Goal: Navigation & Orientation: Find specific page/section

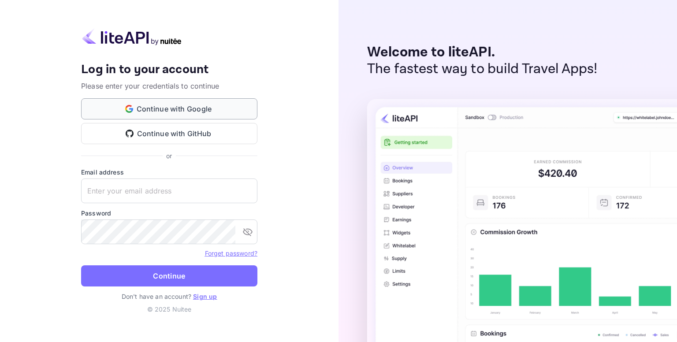
click at [148, 114] on button "Continue with Google" at bounding box center [169, 108] width 176 height 21
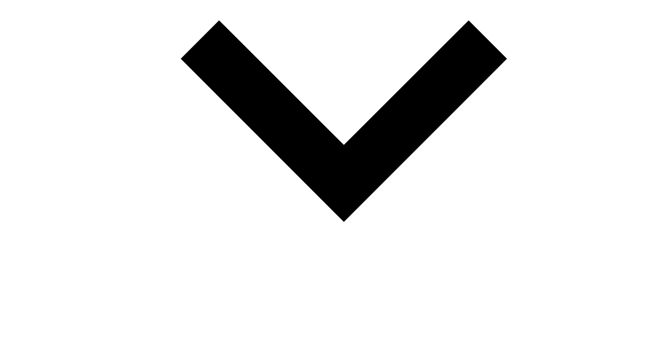
scroll to position [383, 0]
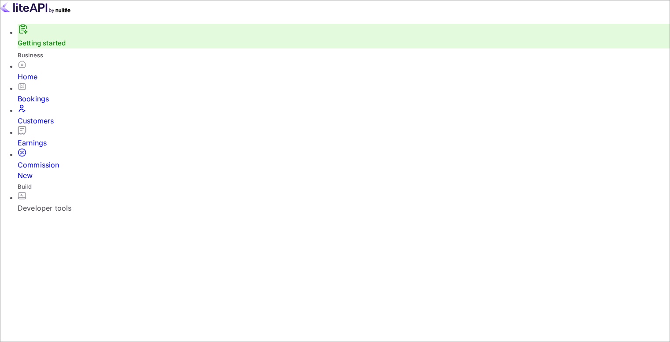
scroll to position [150, 319]
drag, startPoint x: 173, startPoint y: 218, endPoint x: 196, endPoint y: 230, distance: 25.6
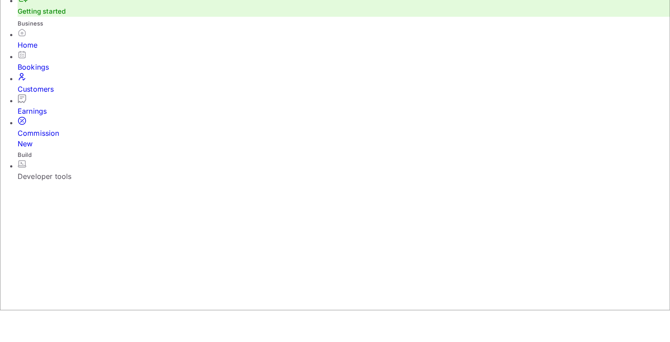
scroll to position [0, 0]
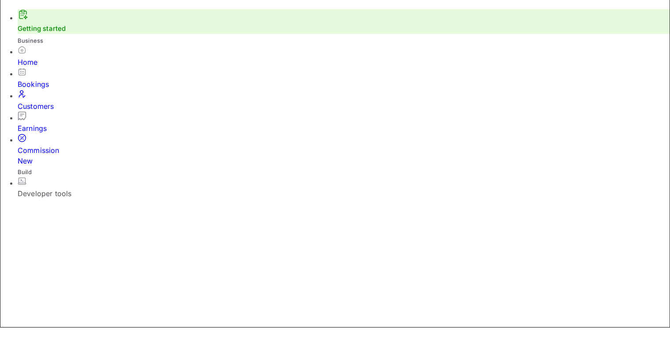
click at [52, 67] on div "Home" at bounding box center [344, 62] width 653 height 11
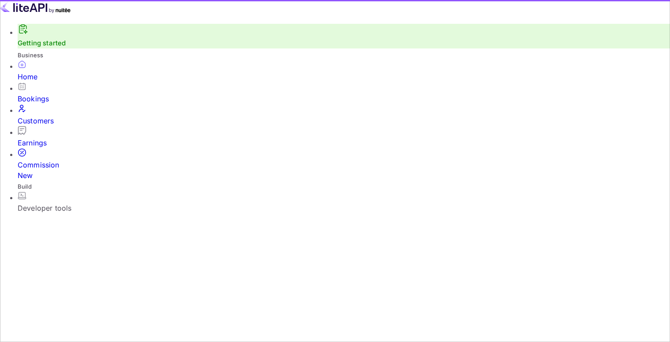
scroll to position [137, 166]
